Goal: Task Accomplishment & Management: Use online tool/utility

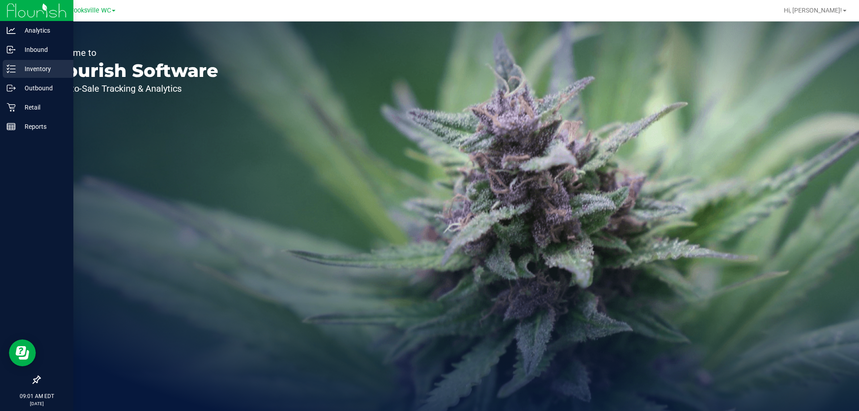
click at [47, 65] on p "Inventory" at bounding box center [43, 69] width 54 height 11
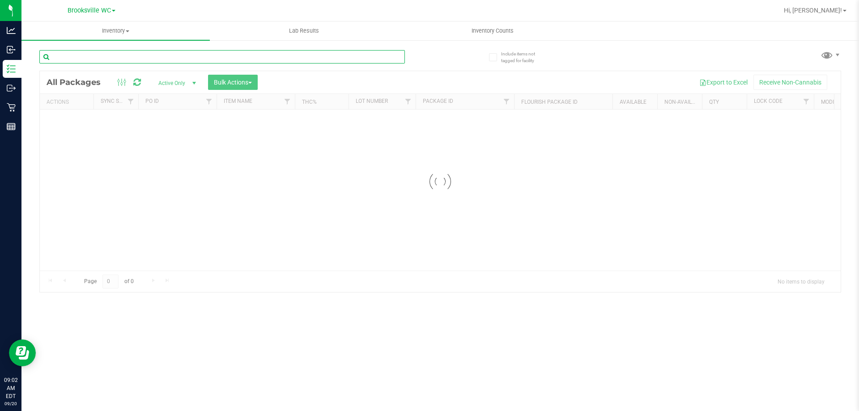
click at [160, 53] on input "text" at bounding box center [221, 56] width 365 height 13
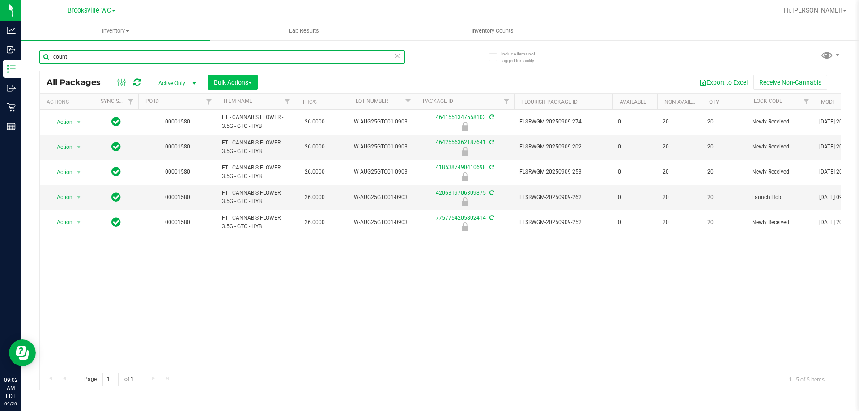
type input "count"
click at [229, 85] on span "Bulk Actions" at bounding box center [233, 82] width 38 height 7
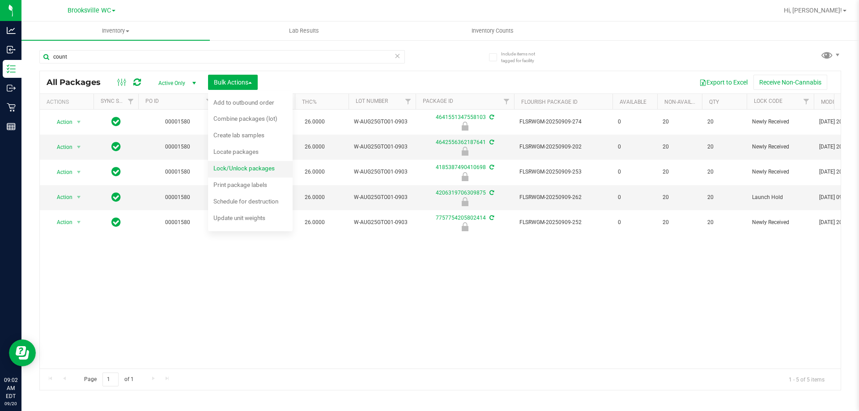
click at [233, 172] on span "Lock/Unlock packages" at bounding box center [243, 168] width 61 height 7
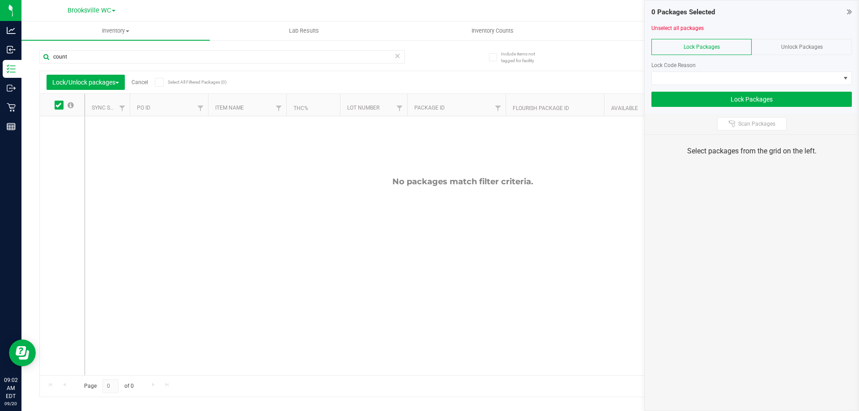
click at [805, 43] on div "Unlock Packages" at bounding box center [801, 47] width 100 height 16
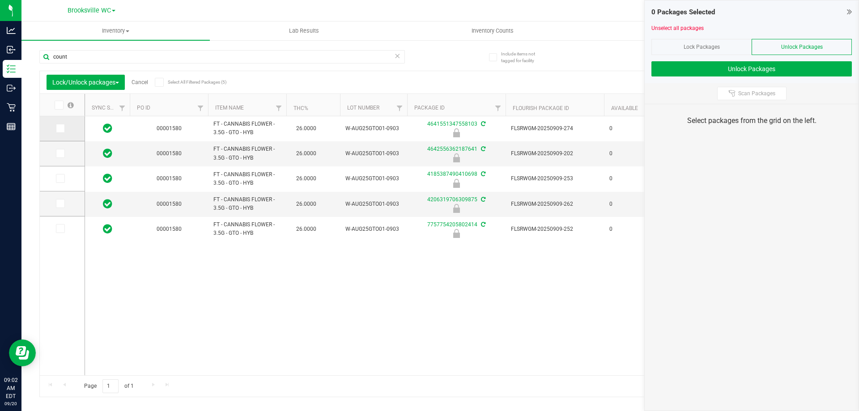
click at [58, 128] on icon at bounding box center [60, 128] width 6 height 0
click at [0, 0] on input "checkbox" at bounding box center [0, 0] width 0 height 0
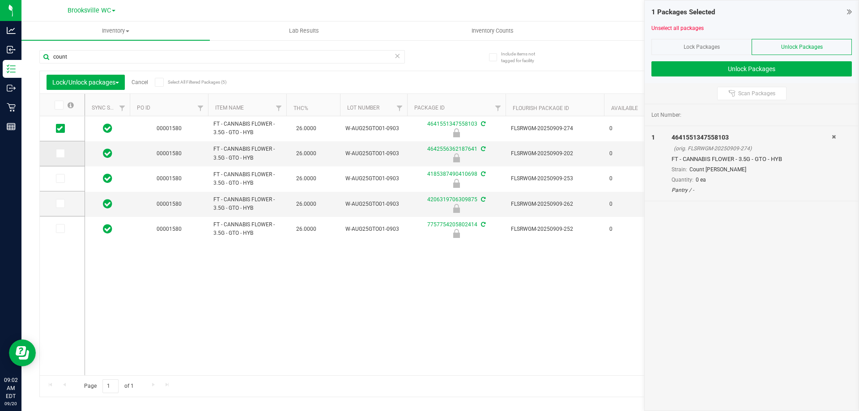
click at [64, 153] on span at bounding box center [60, 153] width 9 height 9
click at [0, 0] on input "checkbox" at bounding box center [0, 0] width 0 height 0
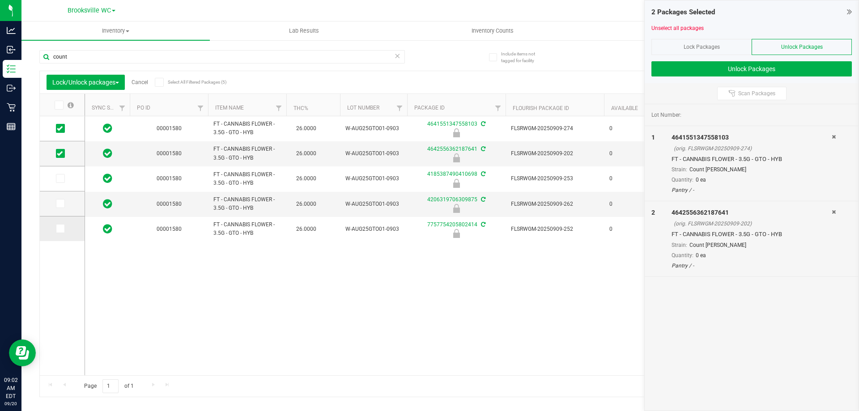
click at [62, 229] on icon at bounding box center [60, 229] width 6 height 0
click at [0, 0] on input "checkbox" at bounding box center [0, 0] width 0 height 0
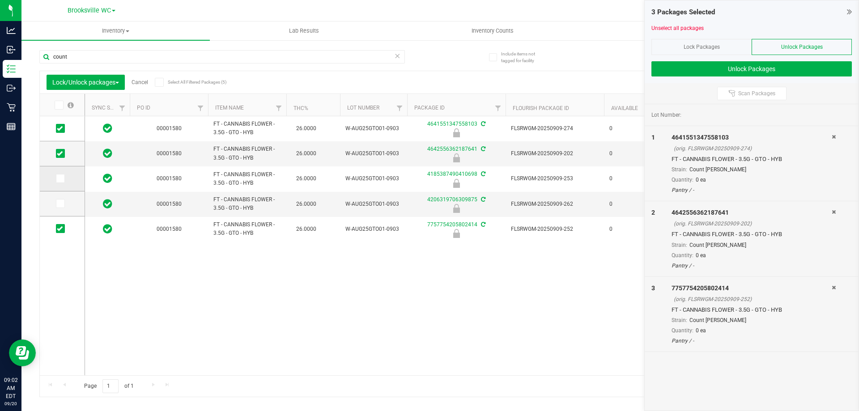
click at [56, 176] on span at bounding box center [60, 178] width 9 height 9
click at [0, 0] on input "checkbox" at bounding box center [0, 0] width 0 height 0
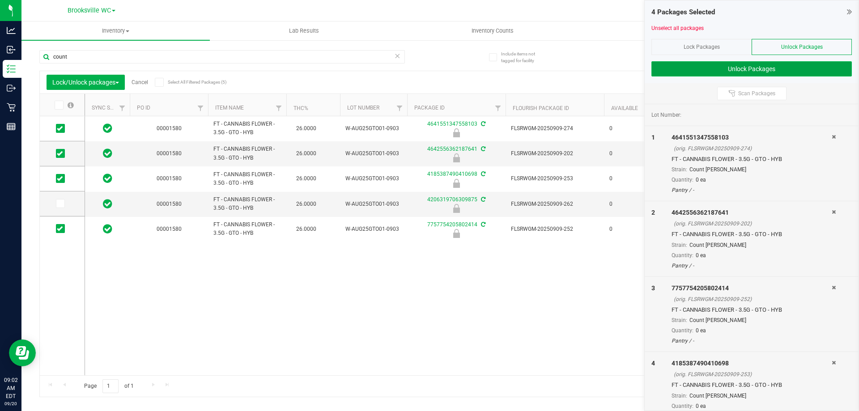
click at [786, 64] on button "Unlock Packages" at bounding box center [751, 68] width 200 height 15
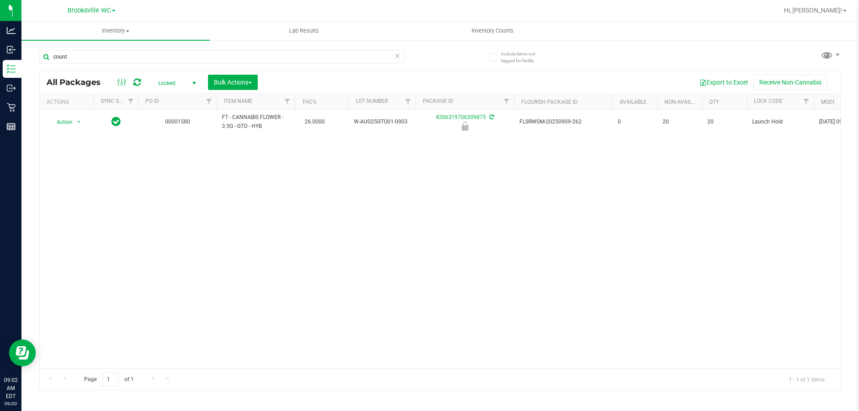
click at [165, 80] on span "Locked" at bounding box center [175, 83] width 49 height 13
click at [165, 96] on li "Active Only" at bounding box center [175, 97] width 48 height 13
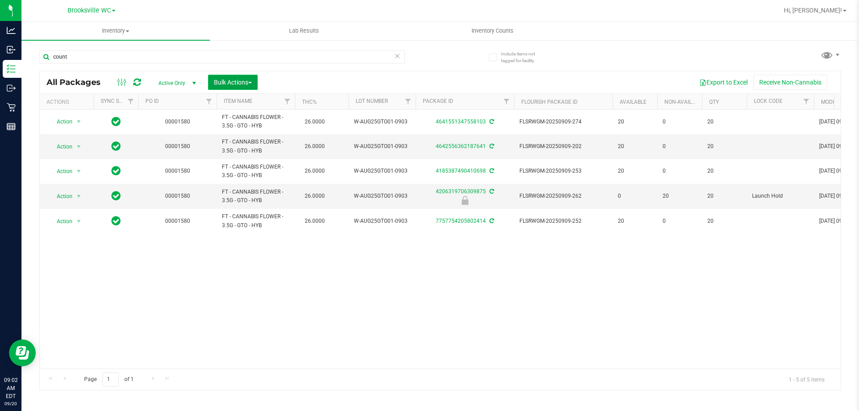
click at [221, 80] on span "Bulk Actions" at bounding box center [233, 82] width 38 height 7
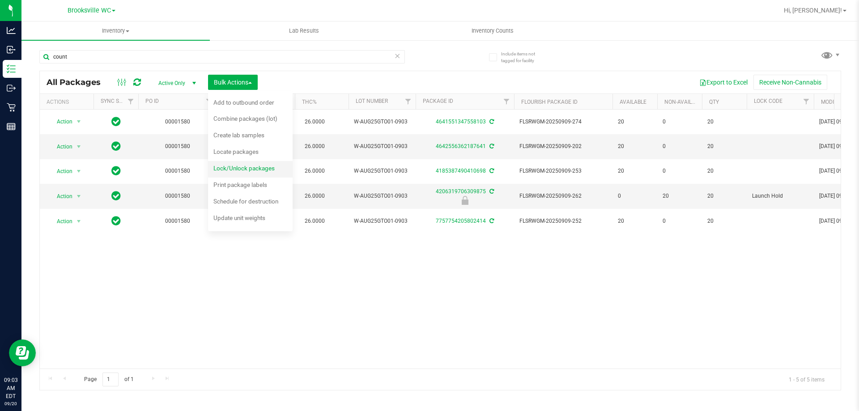
click at [251, 168] on span "Lock/Unlock packages" at bounding box center [243, 168] width 61 height 7
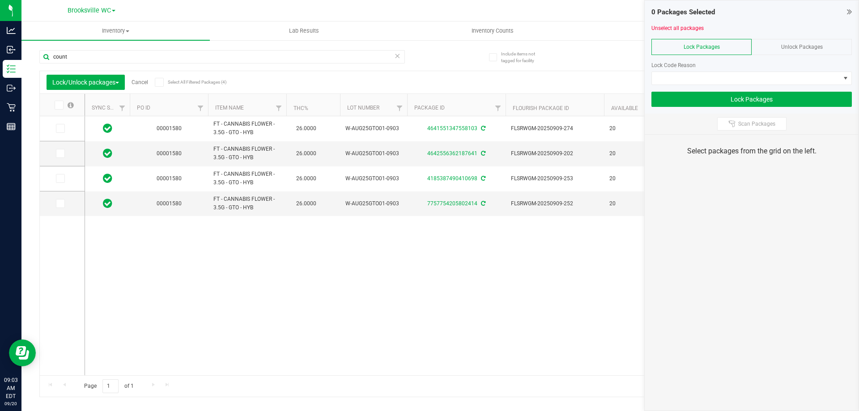
click at [329, 377] on div "Page 1 of 1 1 - 4 of 4 items" at bounding box center [440, 385] width 801 height 21
click at [156, 82] on span at bounding box center [159, 82] width 9 height 9
click at [0, 0] on input "Select All Filtered Packages (4)" at bounding box center [0, 0] width 0 height 0
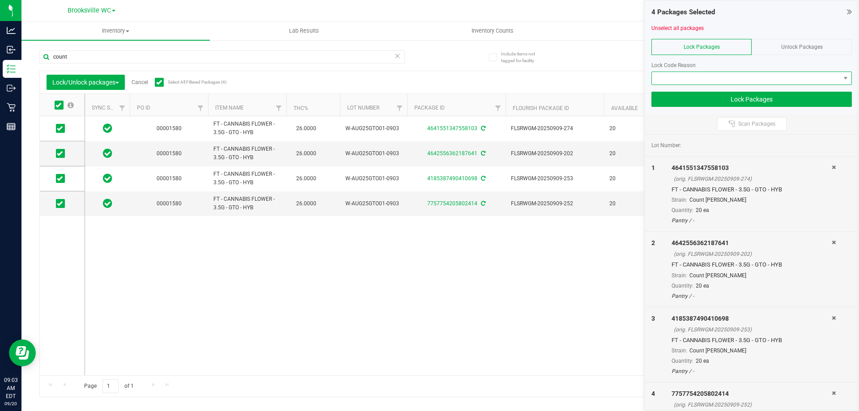
click at [737, 78] on span at bounding box center [746, 78] width 188 height 13
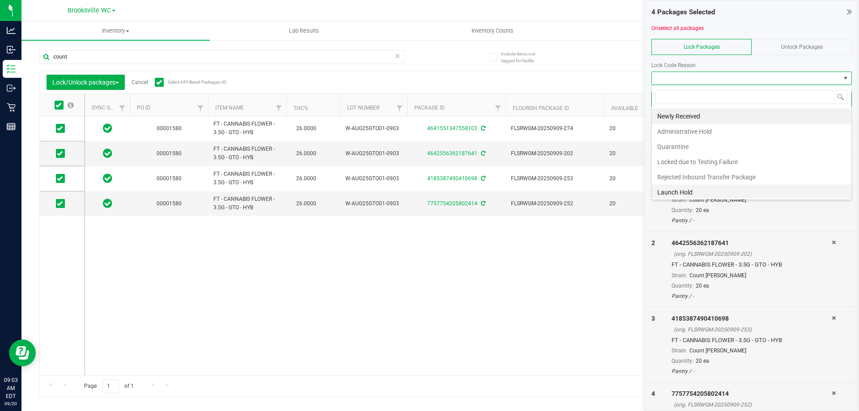
click at [680, 191] on li "Launch Hold" at bounding box center [751, 192] width 199 height 15
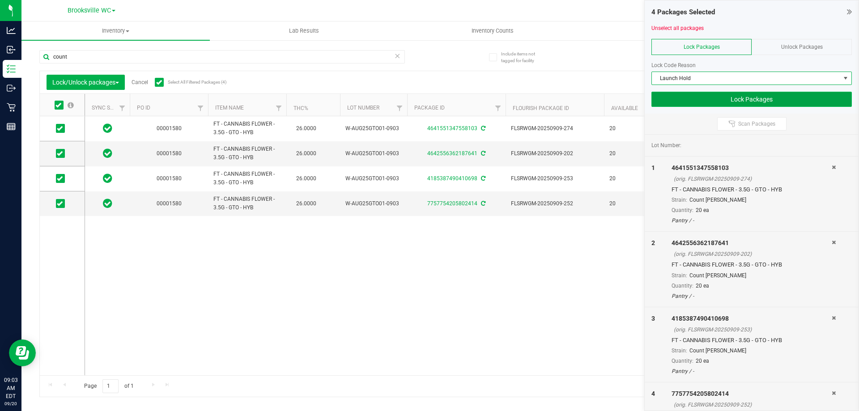
click at [733, 102] on button "Lock Packages" at bounding box center [751, 99] width 200 height 15
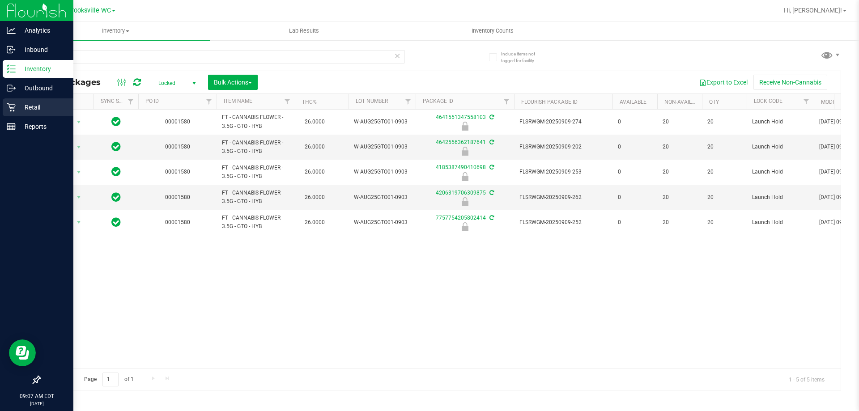
click at [27, 104] on p "Retail" at bounding box center [43, 107] width 54 height 11
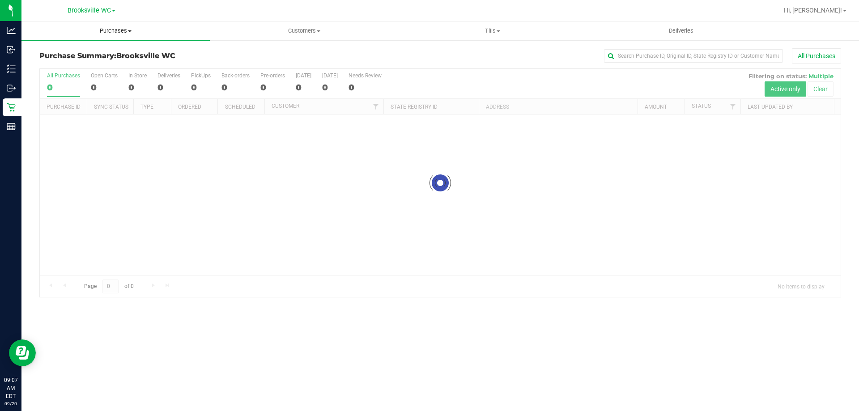
click at [107, 30] on span "Purchases" at bounding box center [115, 31] width 188 height 8
click at [96, 62] on li "Fulfillment" at bounding box center [115, 64] width 188 height 11
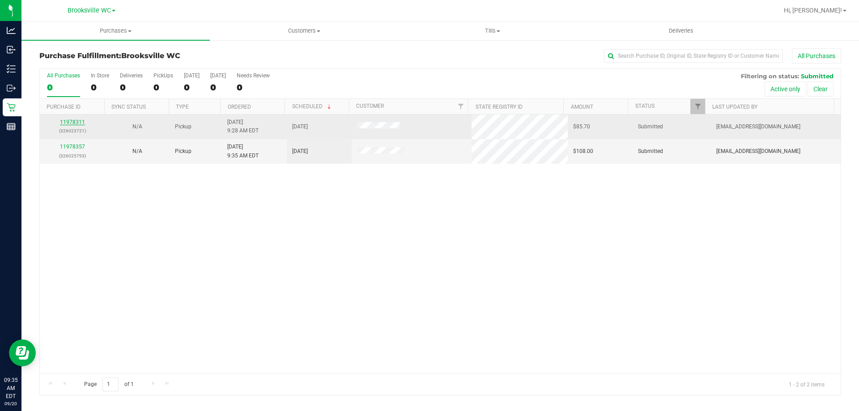
click at [70, 121] on link "11978311" at bounding box center [72, 122] width 25 height 6
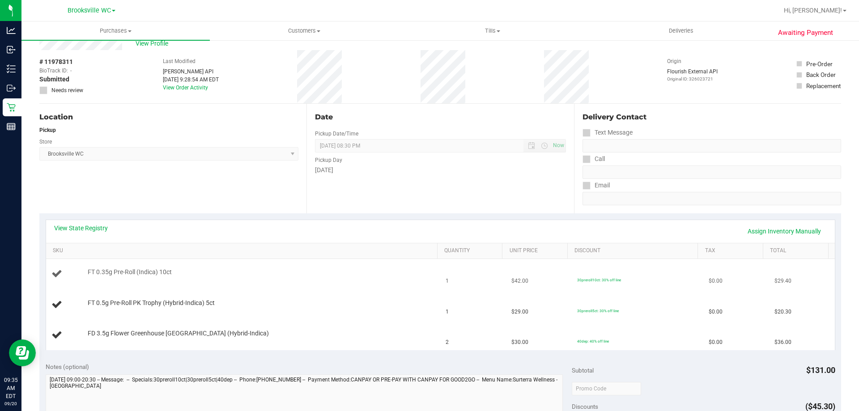
scroll to position [89, 0]
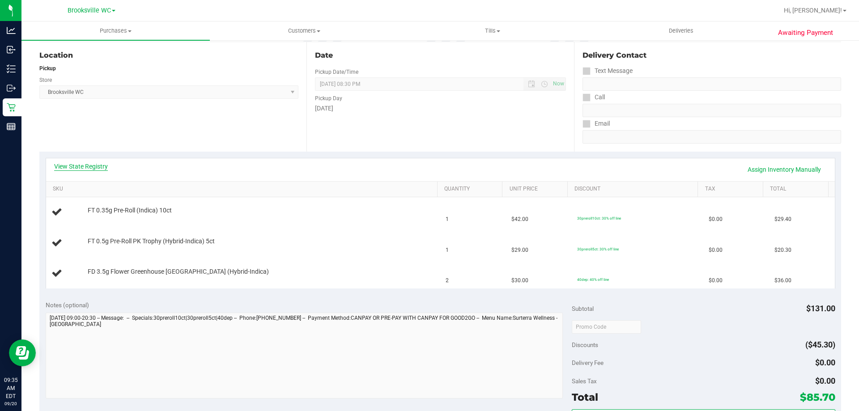
click at [96, 170] on link "View State Registry" at bounding box center [81, 166] width 54 height 9
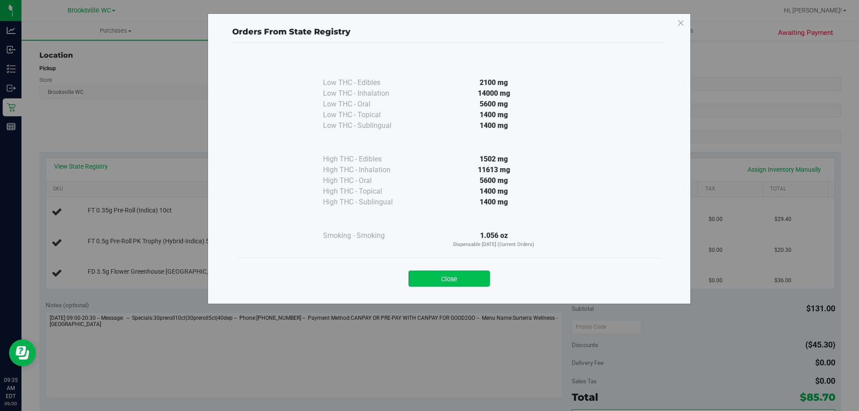
click at [472, 283] on button "Close" at bounding box center [448, 279] width 81 height 16
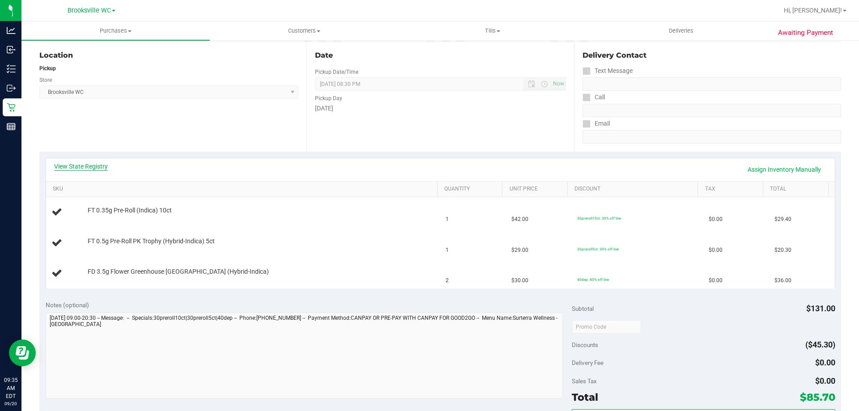
click at [94, 162] on link "View State Registry" at bounding box center [81, 166] width 54 height 9
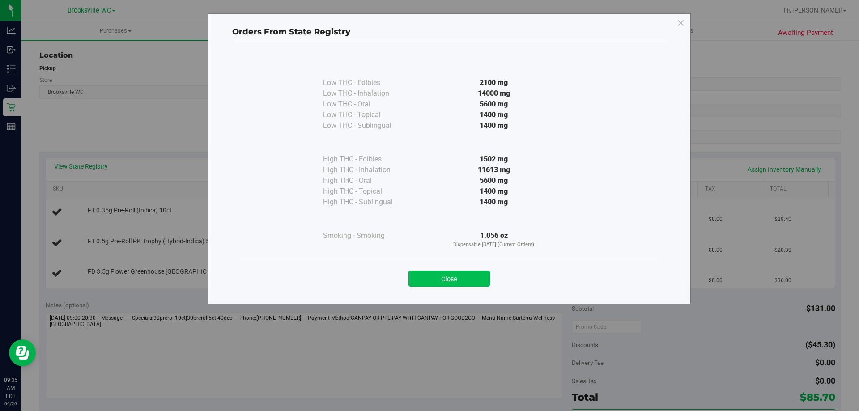
click at [475, 280] on button "Close" at bounding box center [448, 279] width 81 height 16
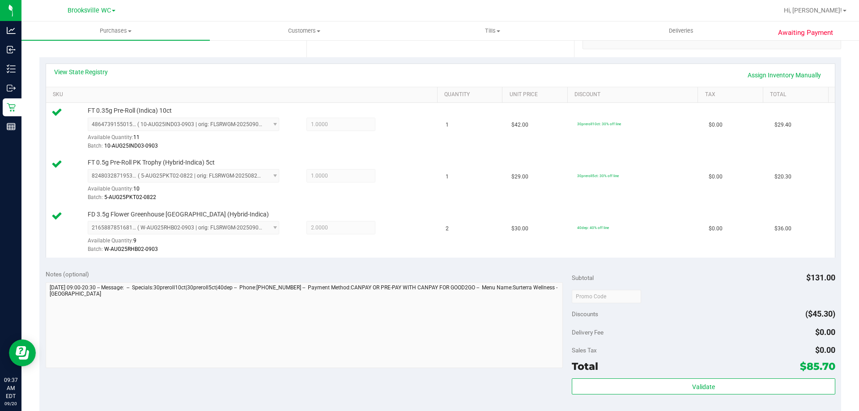
scroll to position [268, 0]
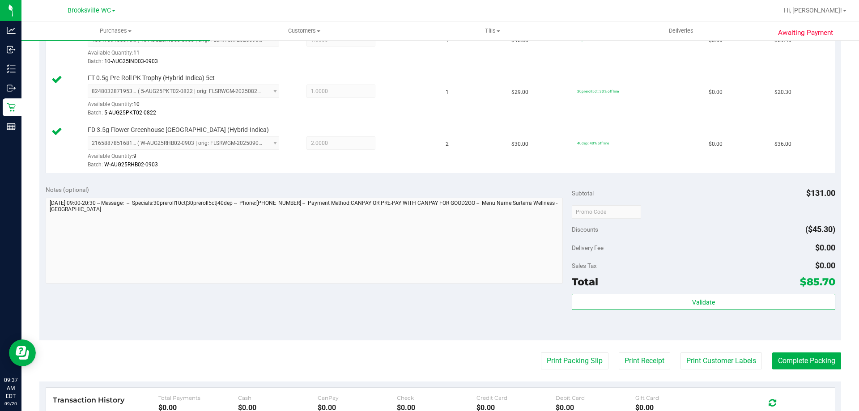
click at [644, 311] on div "Validate" at bounding box center [703, 314] width 263 height 40
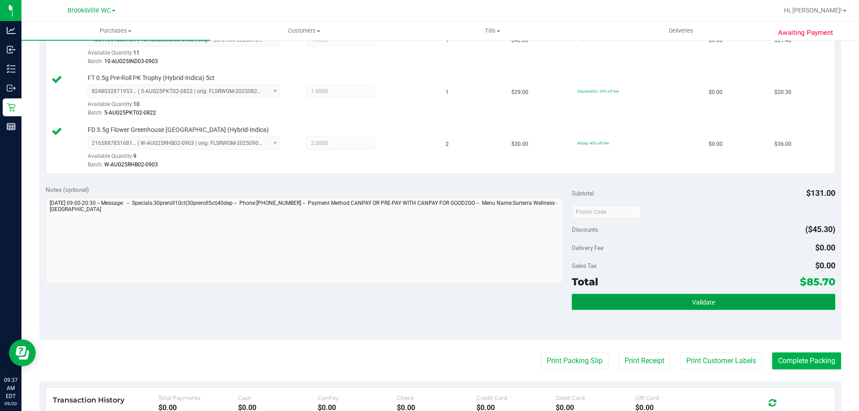
click at [657, 299] on button "Validate" at bounding box center [703, 302] width 263 height 16
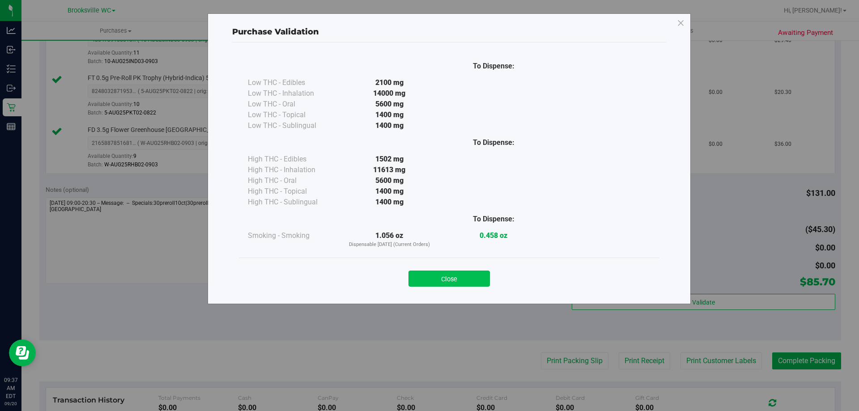
click at [466, 280] on button "Close" at bounding box center [448, 279] width 81 height 16
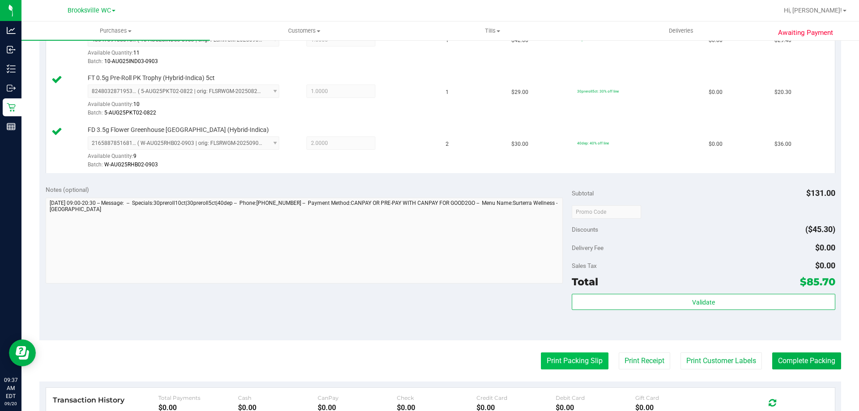
click at [553, 357] on button "Print Packing Slip" at bounding box center [575, 360] width 68 height 17
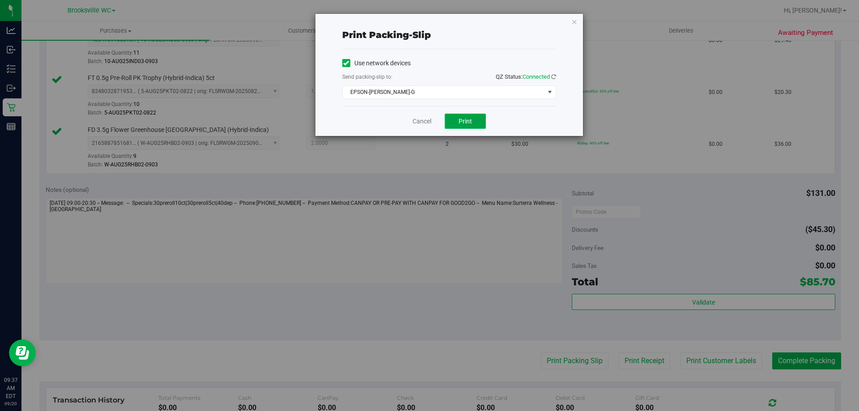
click at [446, 118] on button "Print" at bounding box center [465, 121] width 41 height 15
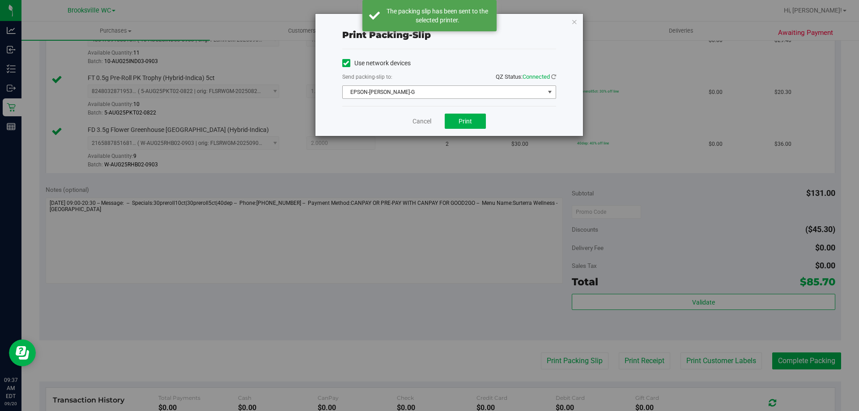
click at [423, 84] on div "Use network devices Send packing-slip to: QZ Status: Connected EPSON-BECKY-G Ch…" at bounding box center [449, 77] width 214 height 42
click at [423, 94] on span "EPSON-BECKY-G" at bounding box center [444, 92] width 202 height 13
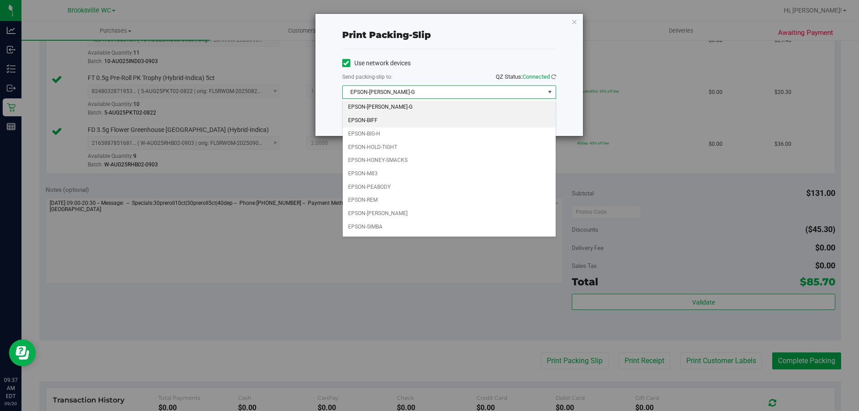
click at [404, 122] on li "EPSON-BIFF" at bounding box center [449, 120] width 213 height 13
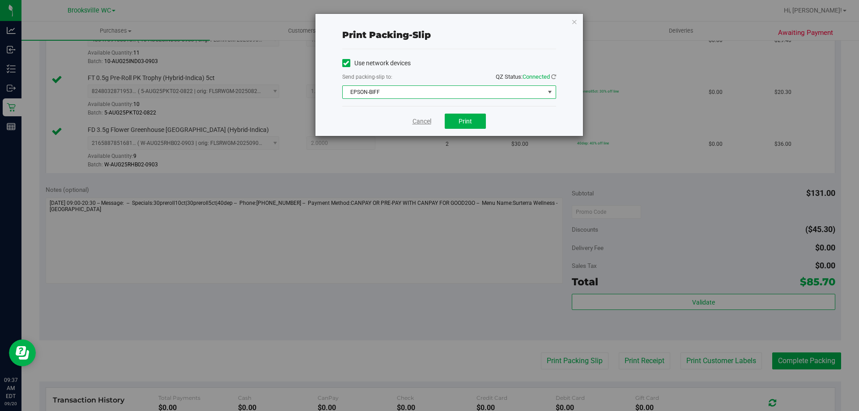
click at [419, 122] on link "Cancel" at bounding box center [421, 121] width 19 height 9
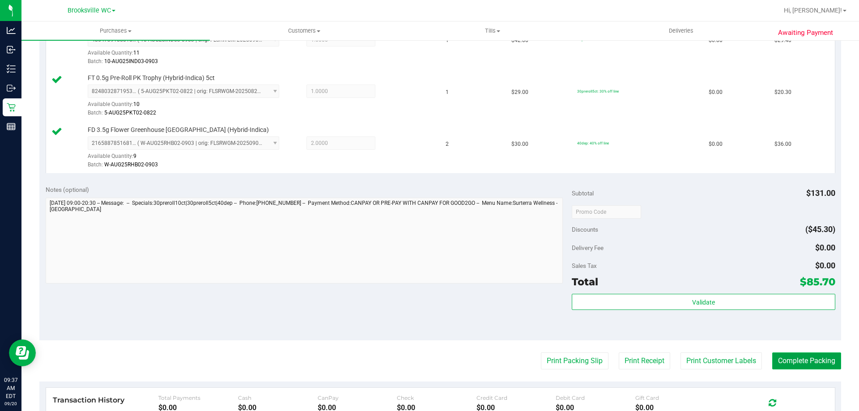
click at [815, 367] on button "Complete Packing" at bounding box center [806, 360] width 69 height 17
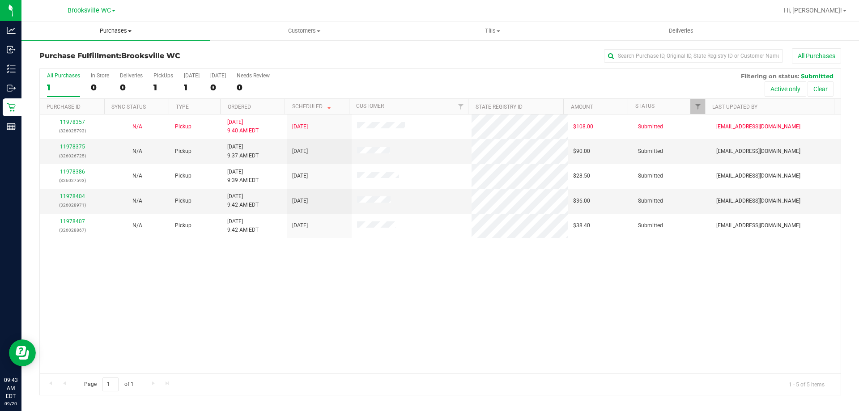
click at [102, 27] on span "Purchases" at bounding box center [115, 31] width 188 height 8
click at [92, 62] on li "Fulfillment" at bounding box center [115, 64] width 188 height 11
click at [71, 148] on link "11978375" at bounding box center [72, 147] width 25 height 6
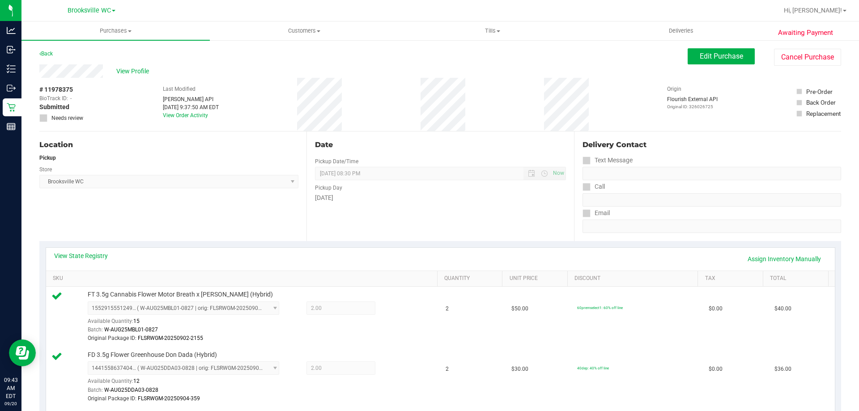
click at [44, 51] on link "Back" at bounding box center [45, 54] width 13 height 6
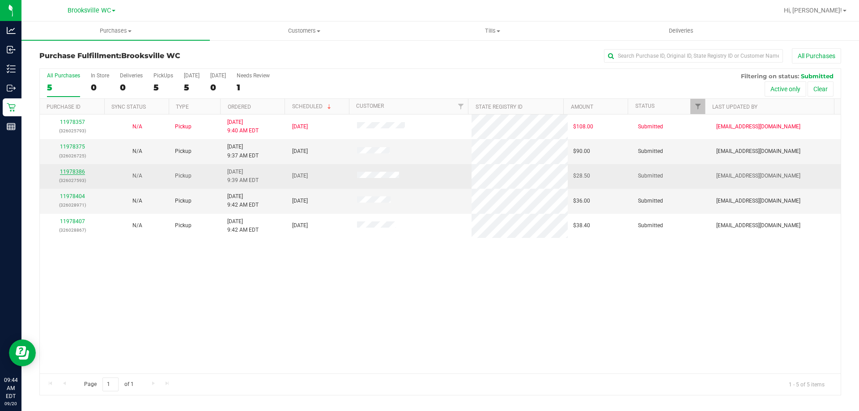
click at [69, 170] on link "11978386" at bounding box center [72, 172] width 25 height 6
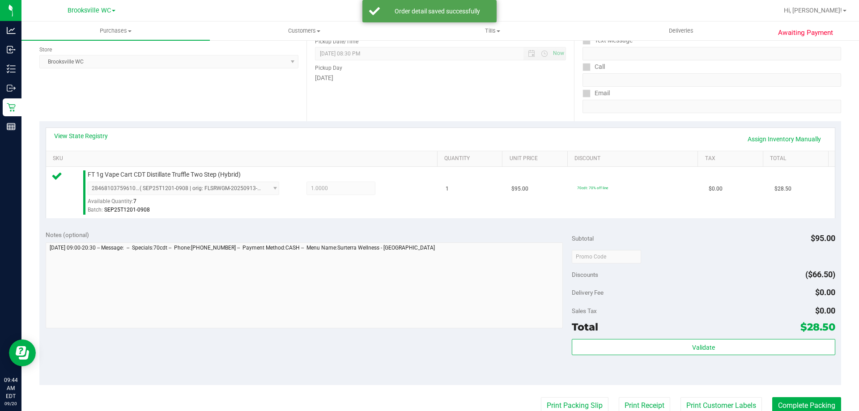
scroll to position [179, 0]
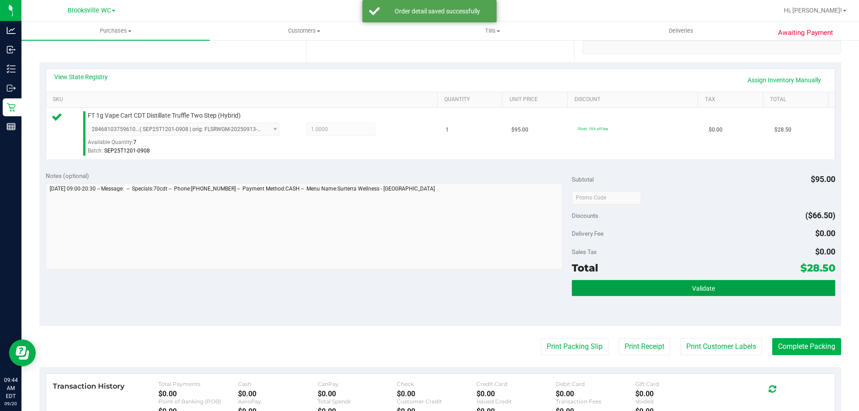
click at [716, 290] on button "Validate" at bounding box center [703, 288] width 263 height 16
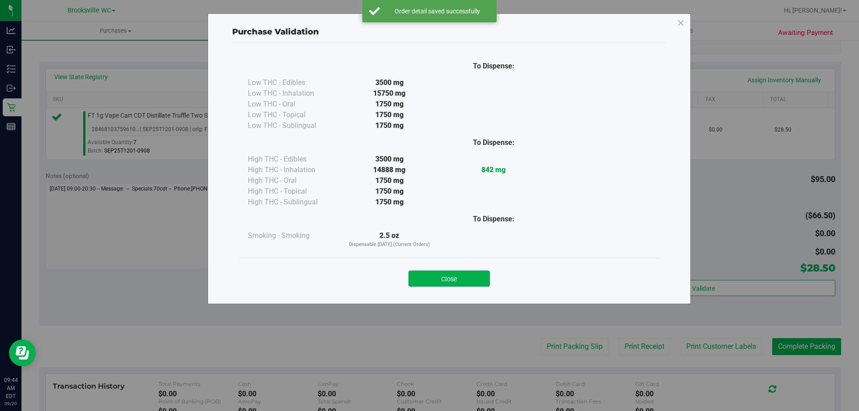
drag, startPoint x: 480, startPoint y: 276, endPoint x: 488, endPoint y: 278, distance: 7.8
click at [480, 275] on button "Close" at bounding box center [448, 279] width 81 height 16
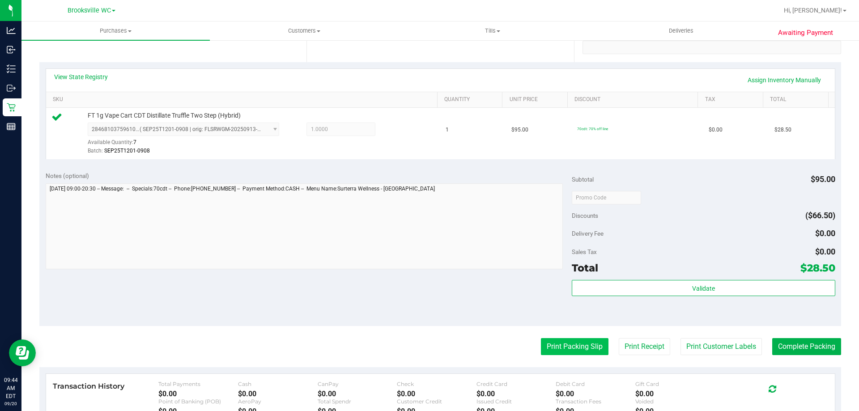
click at [574, 342] on button "Print Packing Slip" at bounding box center [575, 346] width 68 height 17
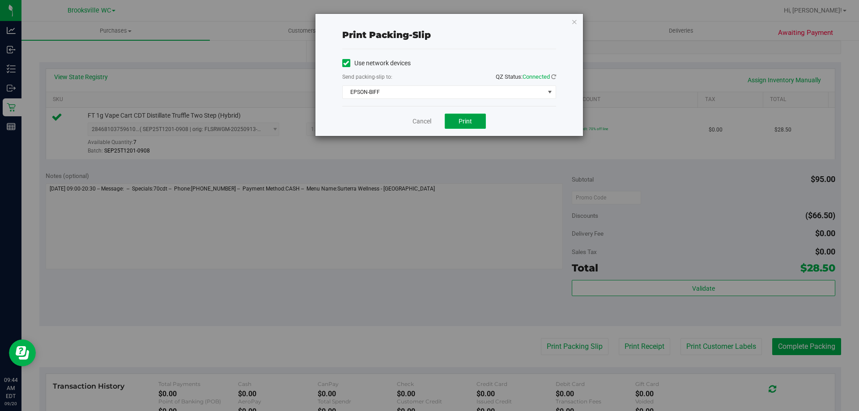
click at [475, 119] on button "Print" at bounding box center [465, 121] width 41 height 15
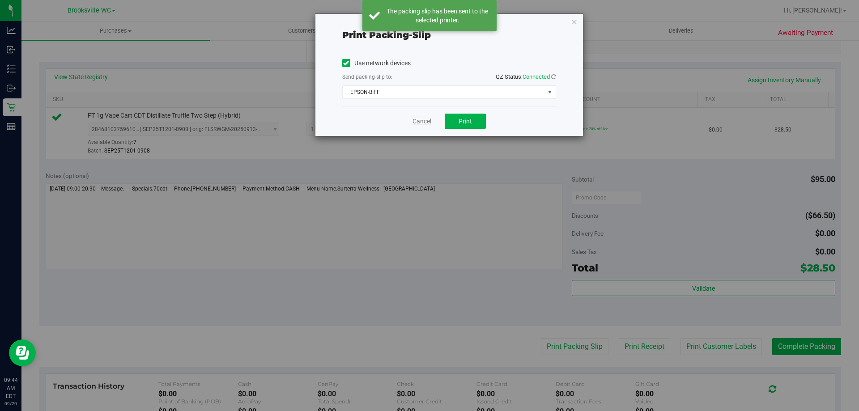
click at [427, 123] on link "Cancel" at bounding box center [421, 121] width 19 height 9
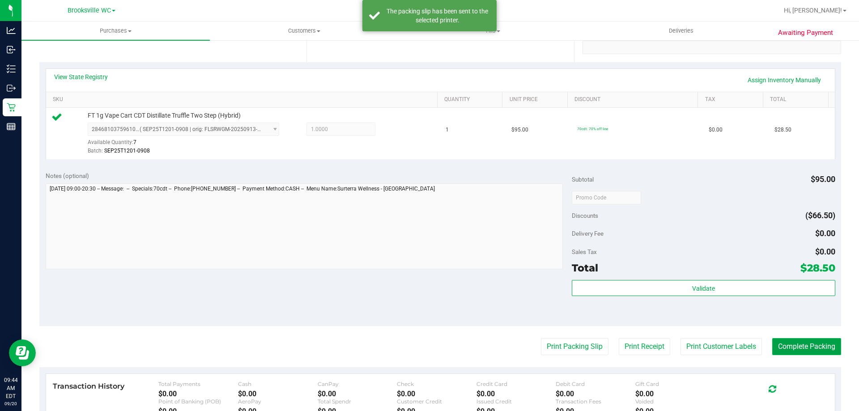
click at [813, 347] on button "Complete Packing" at bounding box center [806, 346] width 69 height 17
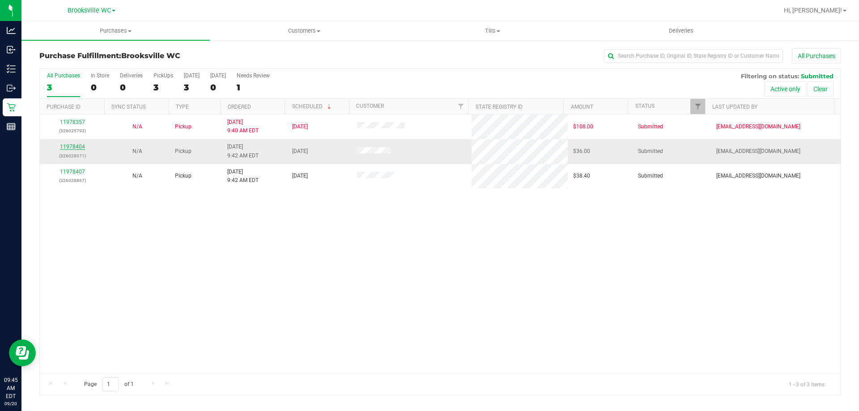
click at [73, 145] on link "11978404" at bounding box center [72, 147] width 25 height 6
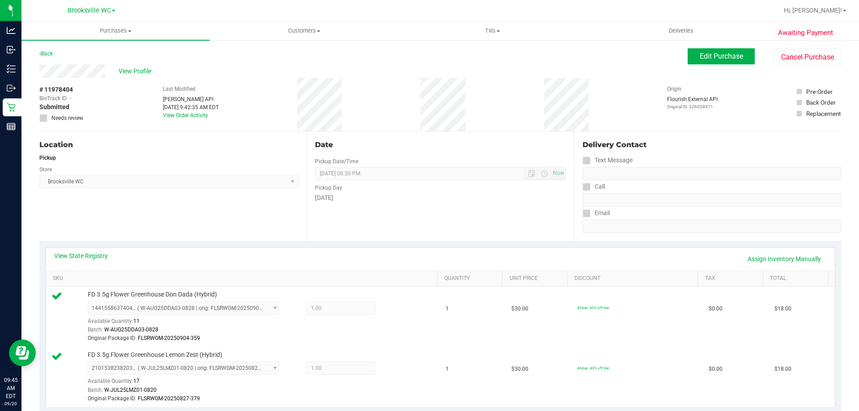
click at [51, 58] on div "Back" at bounding box center [45, 53] width 13 height 11
click at [48, 55] on link "Back" at bounding box center [45, 54] width 13 height 6
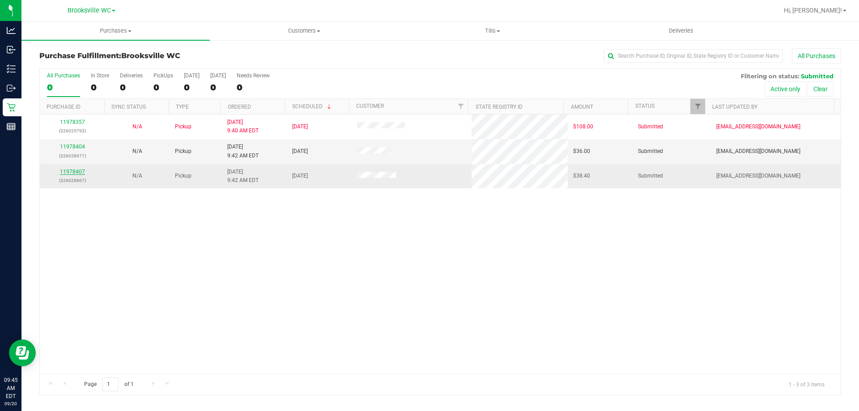
click at [78, 170] on link "11978407" at bounding box center [72, 172] width 25 height 6
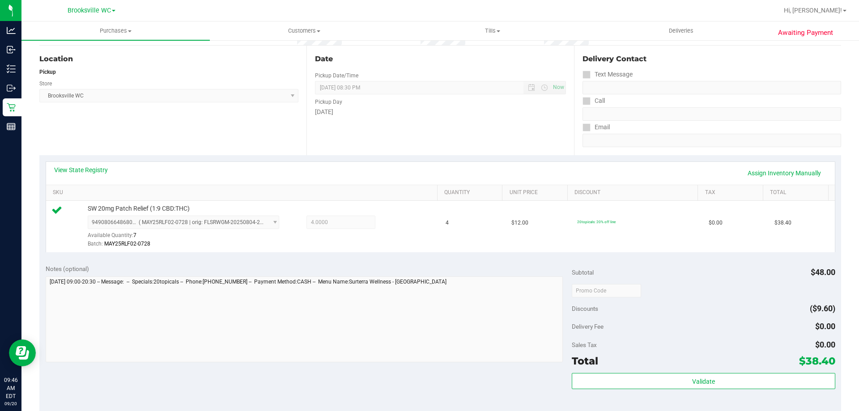
scroll to position [134, 0]
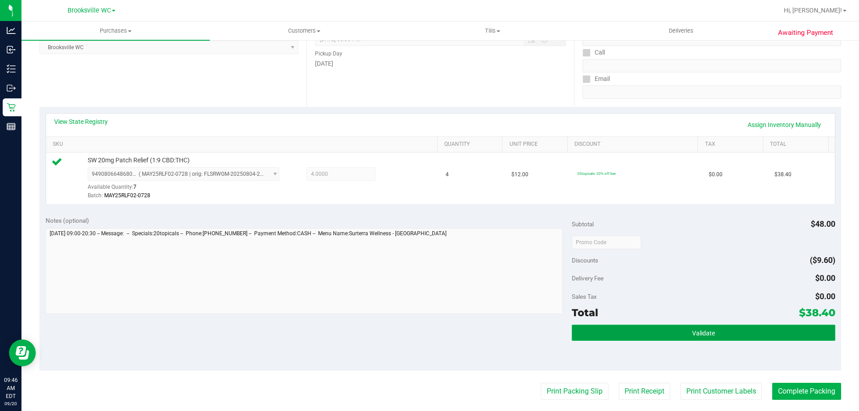
click at [747, 330] on button "Validate" at bounding box center [703, 333] width 263 height 16
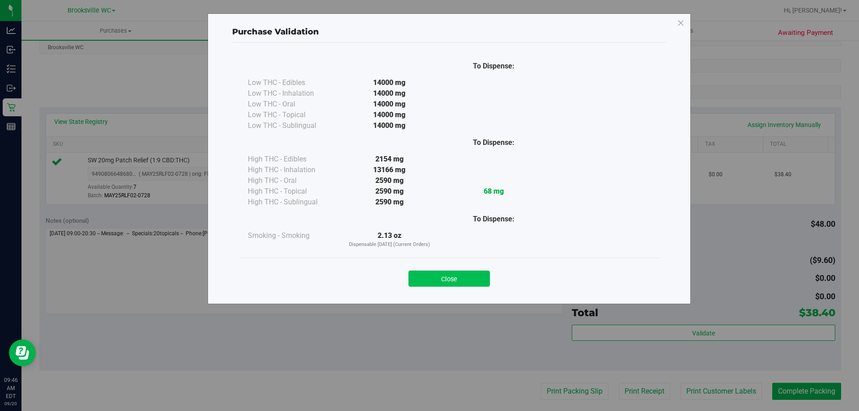
click at [449, 276] on button "Close" at bounding box center [448, 279] width 81 height 16
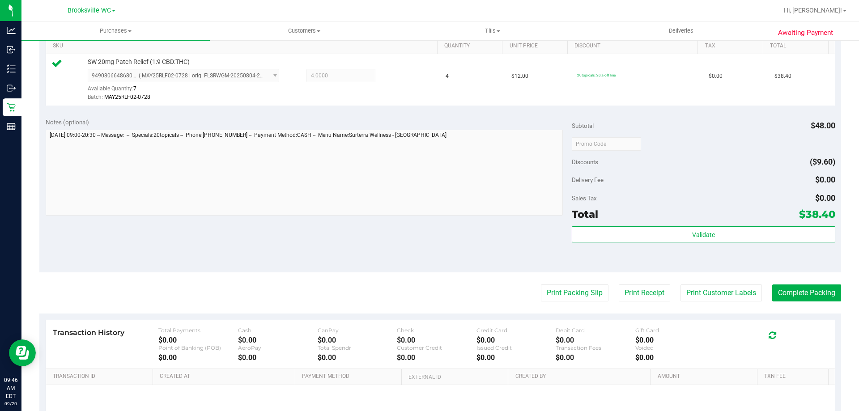
scroll to position [313, 0]
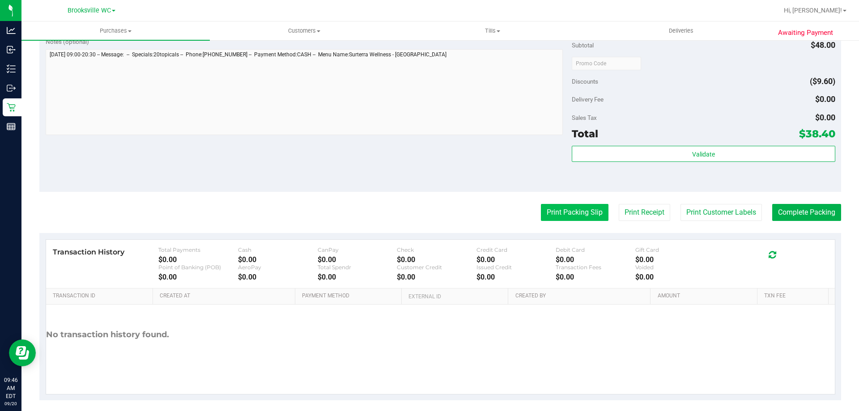
click at [583, 208] on button "Print Packing Slip" at bounding box center [575, 212] width 68 height 17
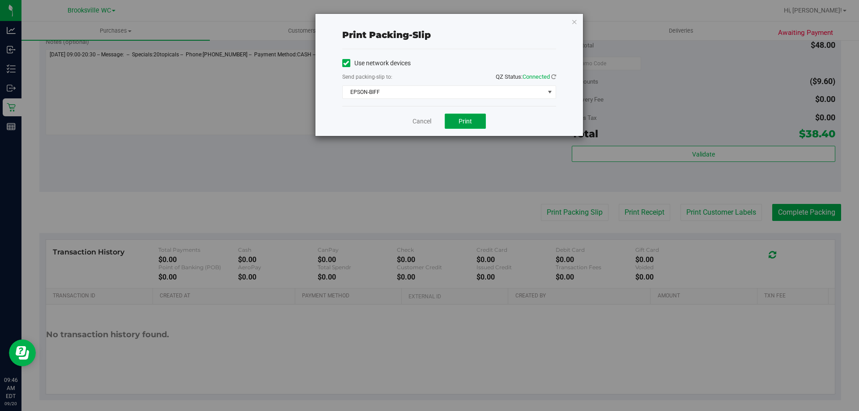
click at [459, 122] on span "Print" at bounding box center [464, 121] width 13 height 7
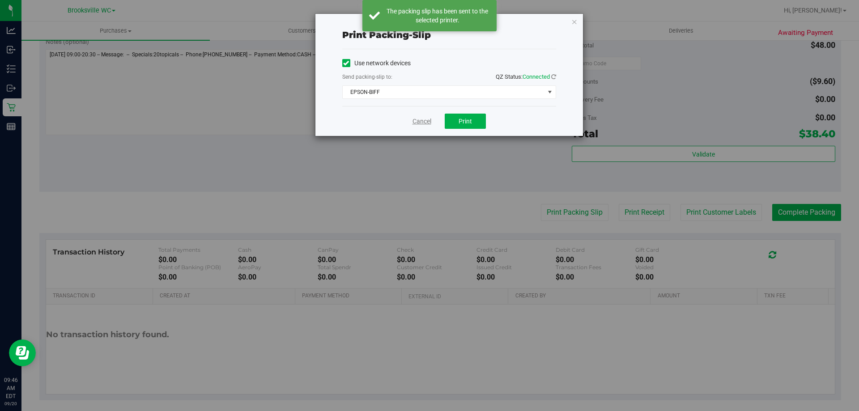
click at [420, 121] on link "Cancel" at bounding box center [421, 121] width 19 height 9
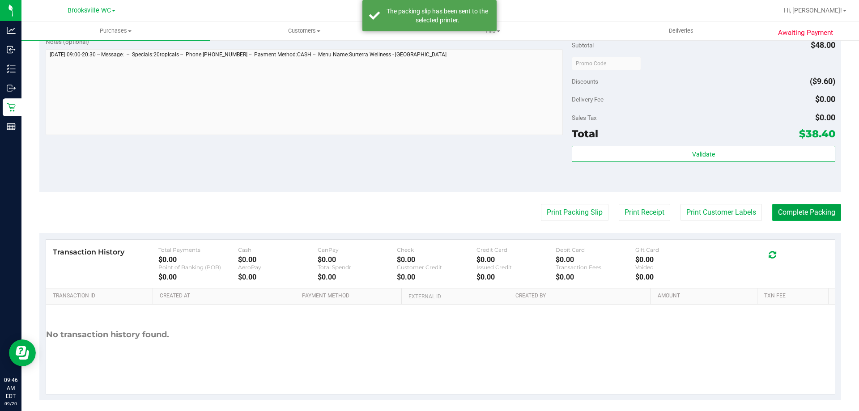
click at [786, 213] on button "Complete Packing" at bounding box center [806, 212] width 69 height 17
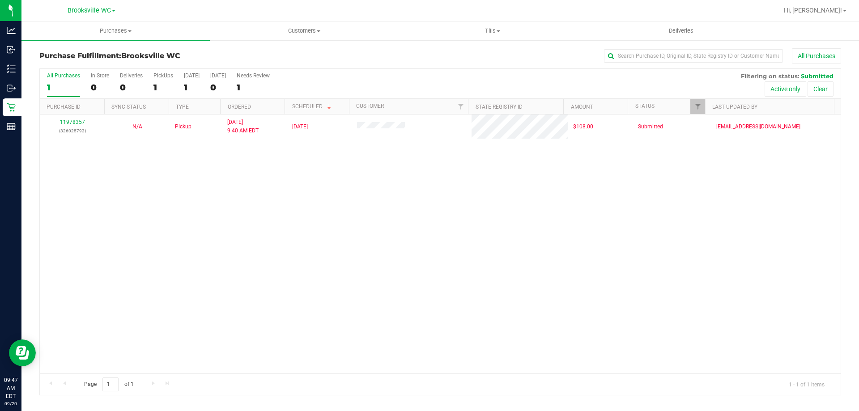
drag, startPoint x: 544, startPoint y: 302, endPoint x: 538, endPoint y: 301, distance: 6.3
click at [543, 302] on div "11978357 (326025793) N/A Pickup 9/20/2025 9:40 AM EDT 9/20/2025 $108.00 Submitt…" at bounding box center [440, 243] width 801 height 259
